Goal: Task Accomplishment & Management: Use online tool/utility

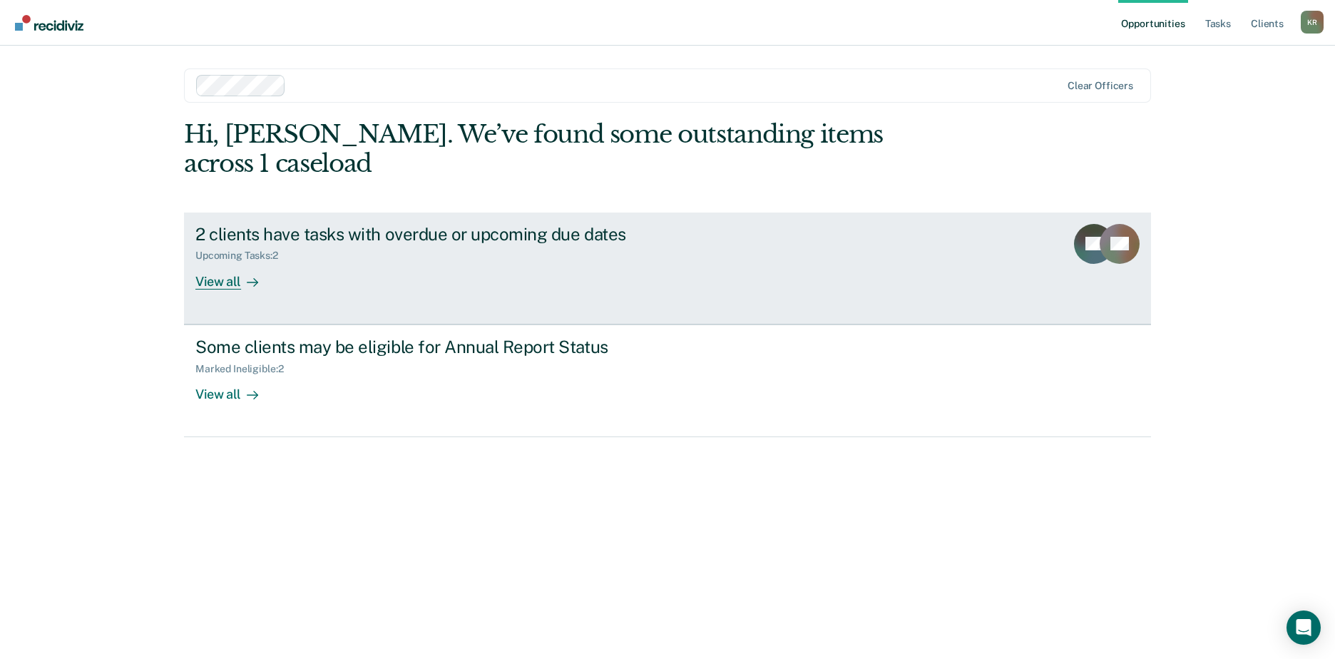
click at [237, 262] on div "View all" at bounding box center [235, 276] width 80 height 28
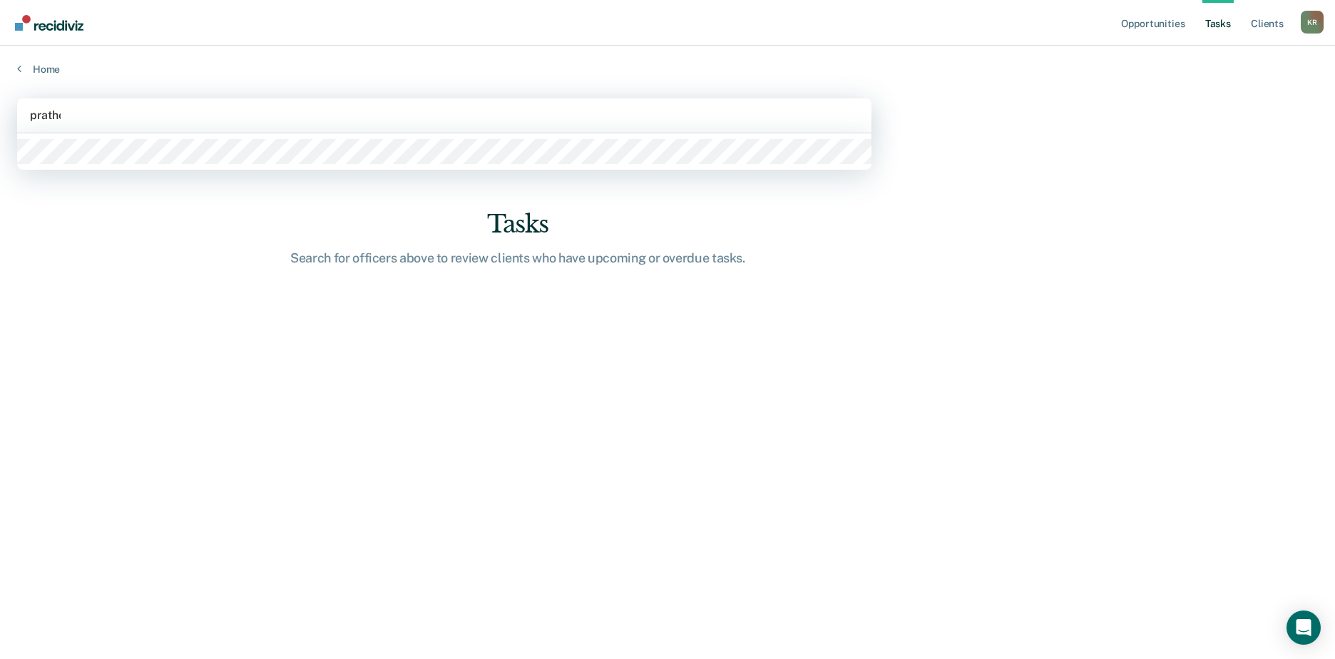
type input "prather"
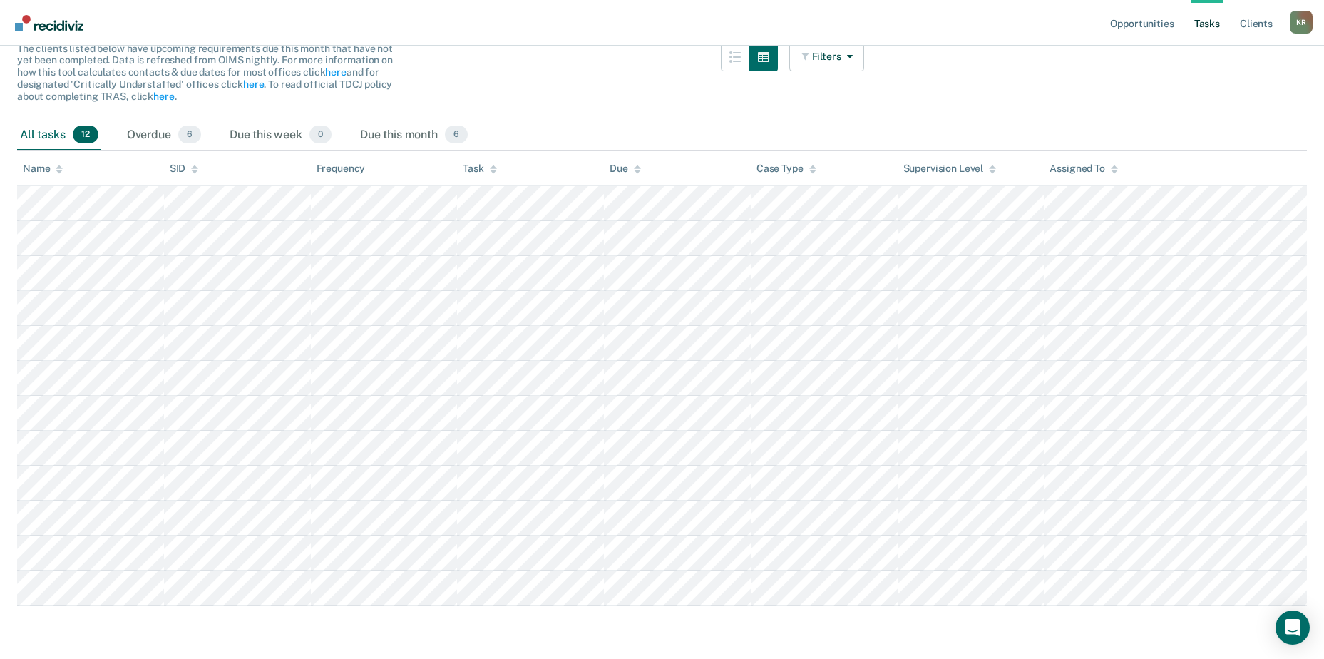
scroll to position [151, 0]
click at [163, 125] on div "Overdue 6" at bounding box center [164, 131] width 80 height 31
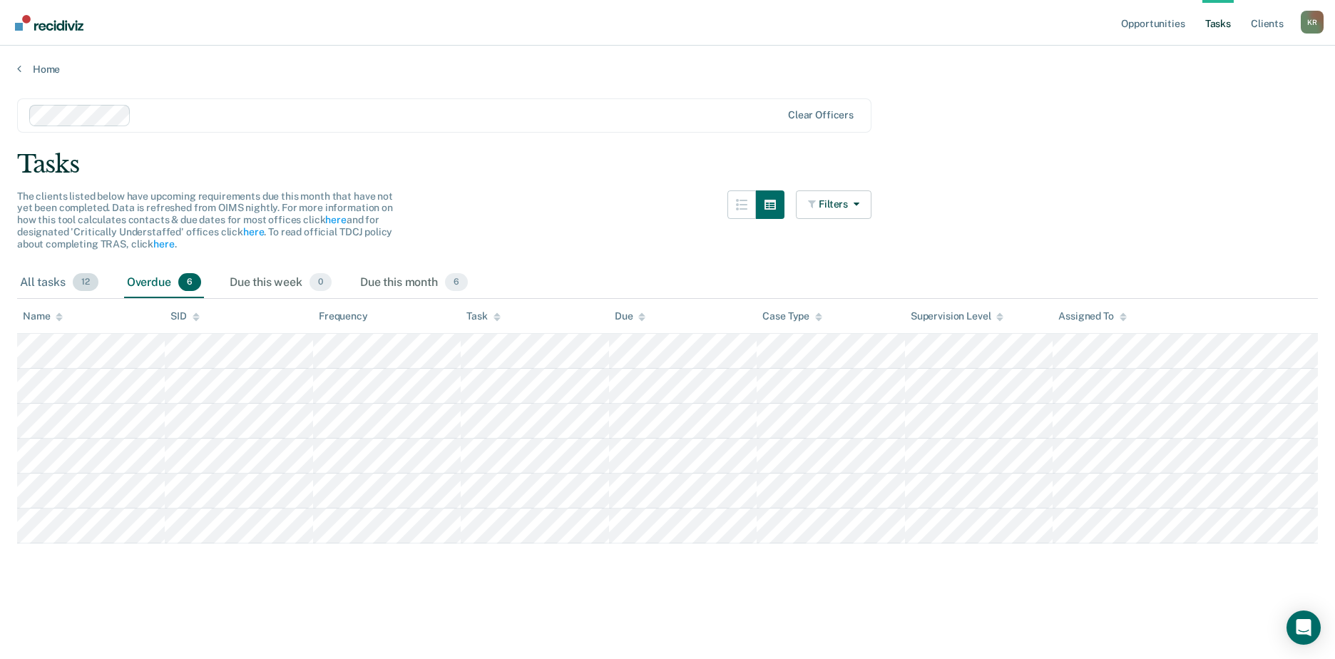
click at [53, 280] on div "All tasks 12" at bounding box center [59, 282] width 84 height 31
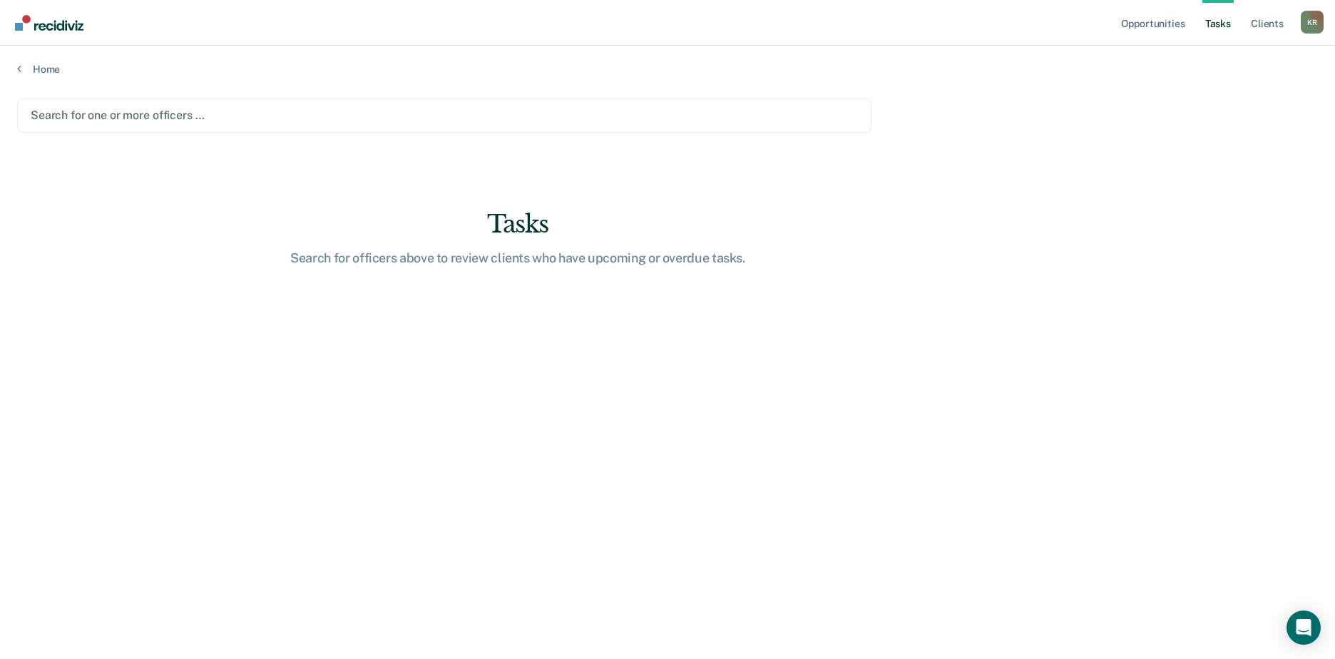
click at [107, 115] on div at bounding box center [444, 115] width 827 height 16
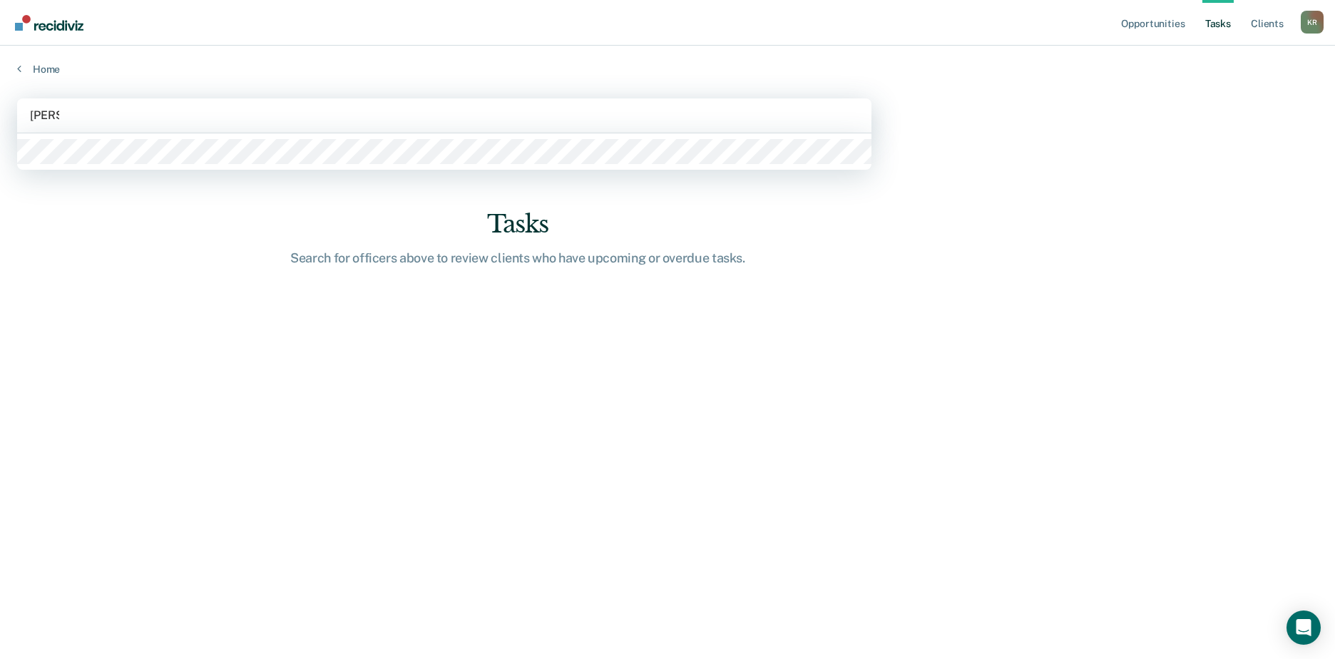
type input "strange"
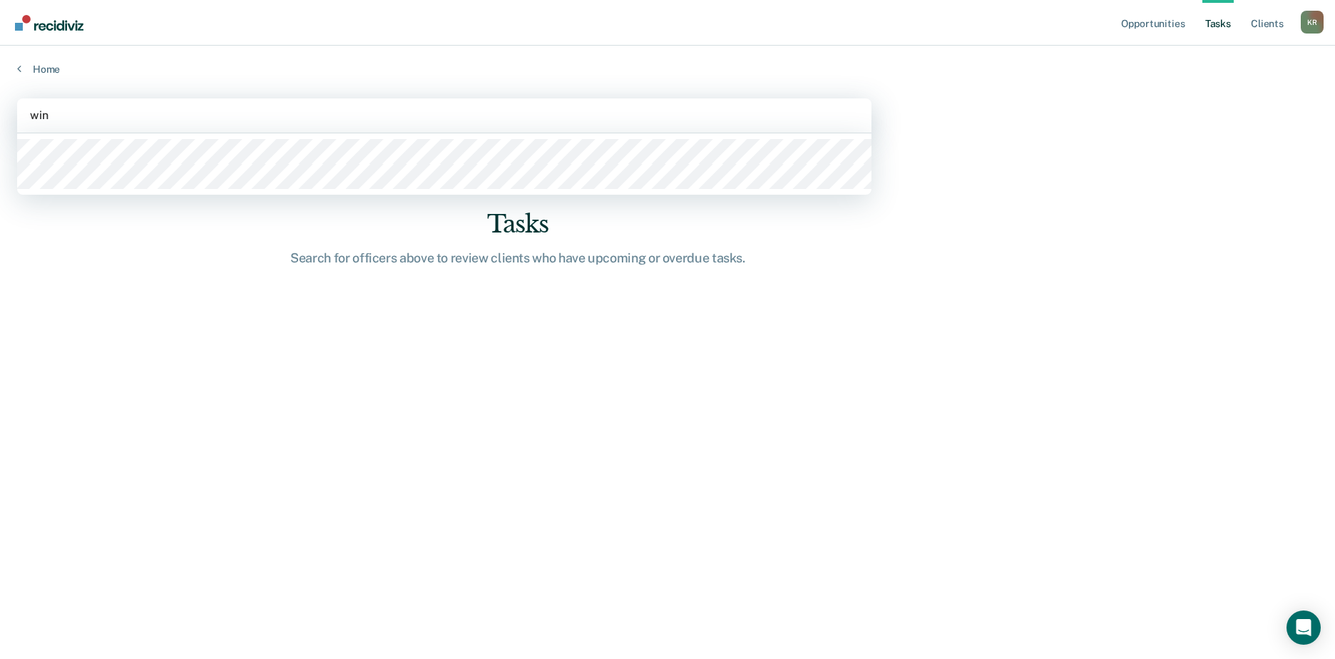
type input "winf"
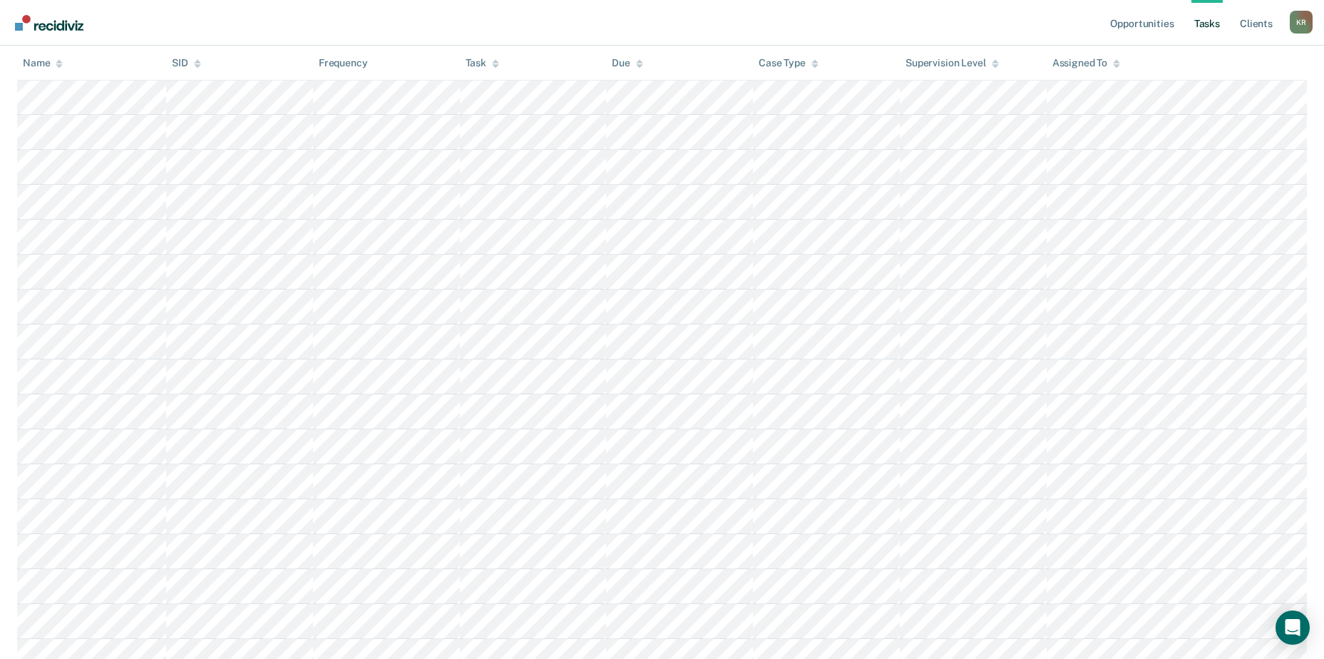
scroll to position [463, 0]
